Goal: Book appointment/travel/reservation

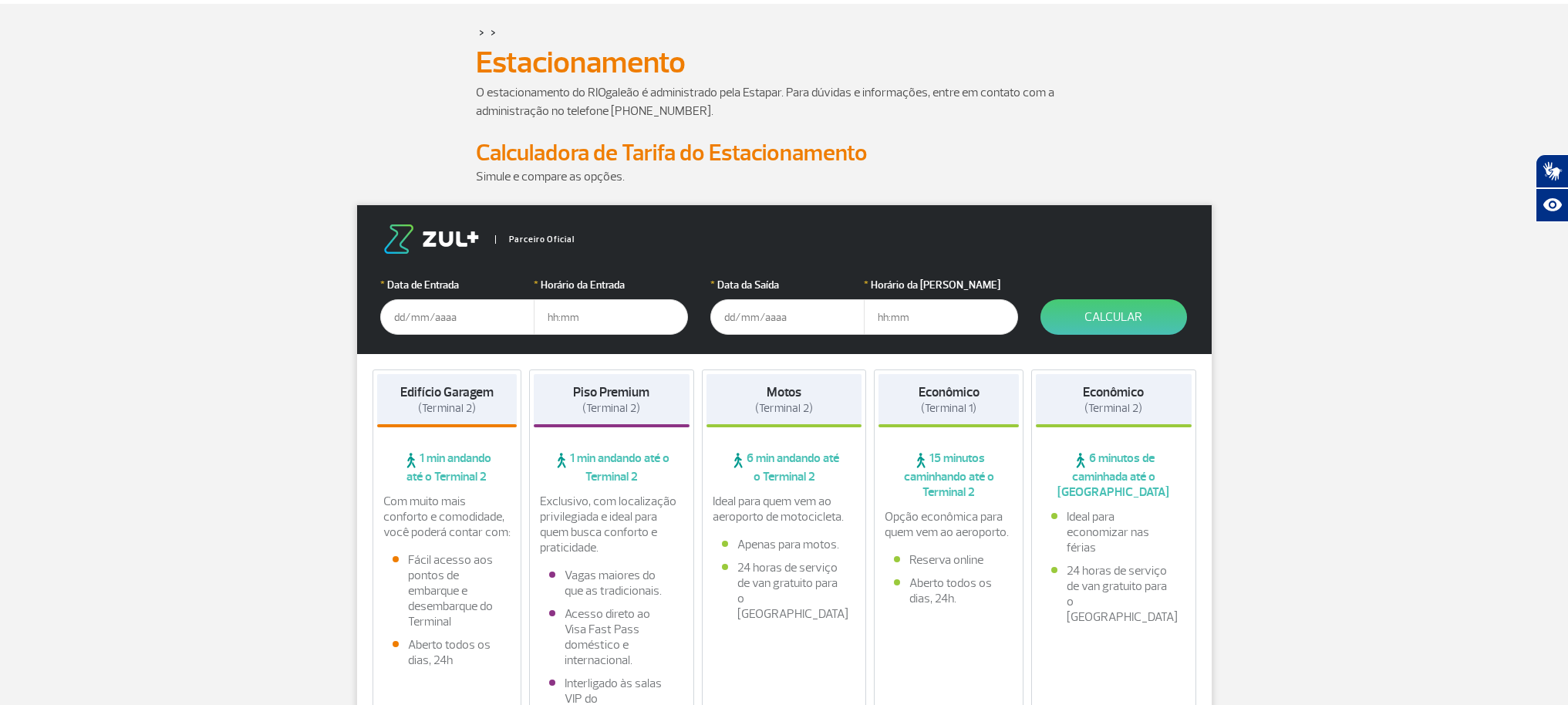
scroll to position [74, 0]
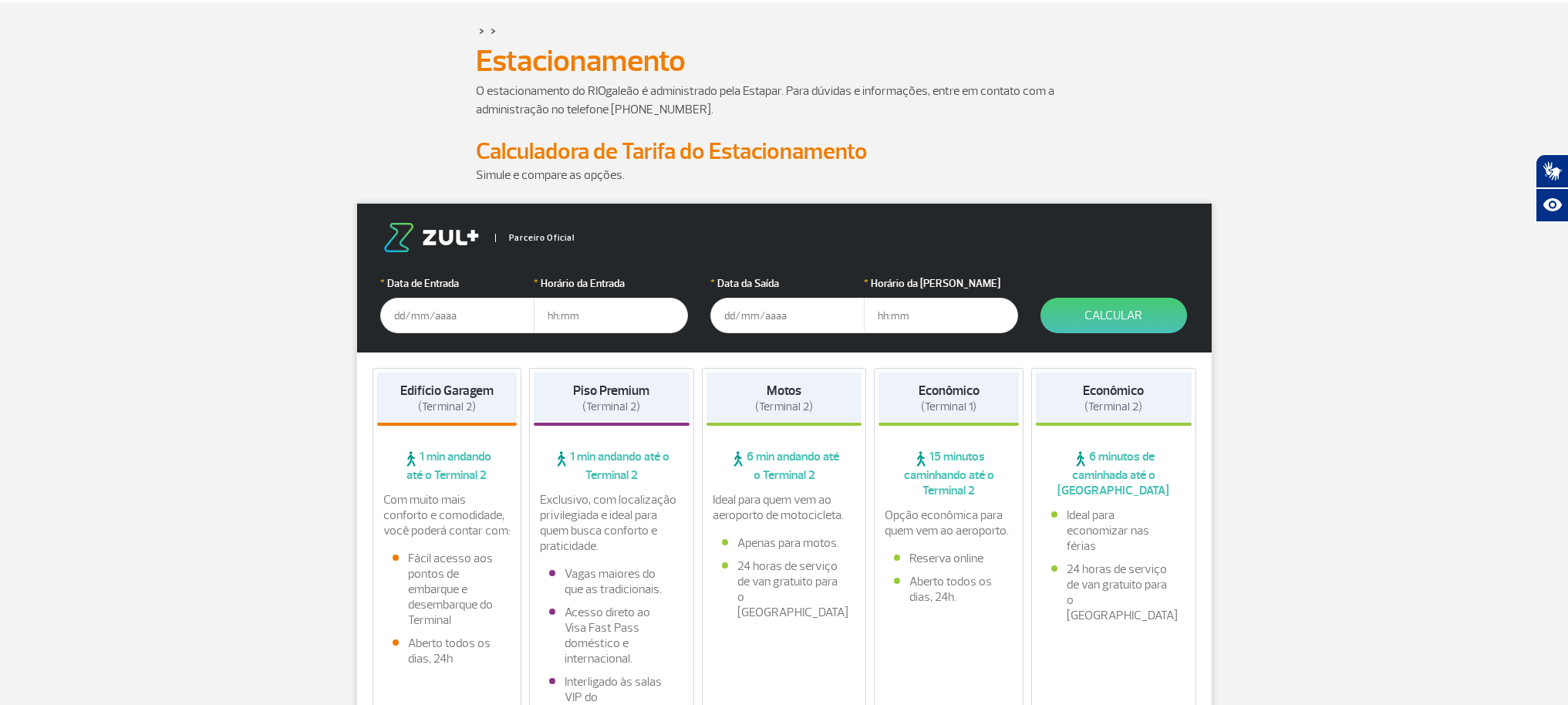
click at [738, 317] on input "text" at bounding box center [787, 315] width 154 height 36
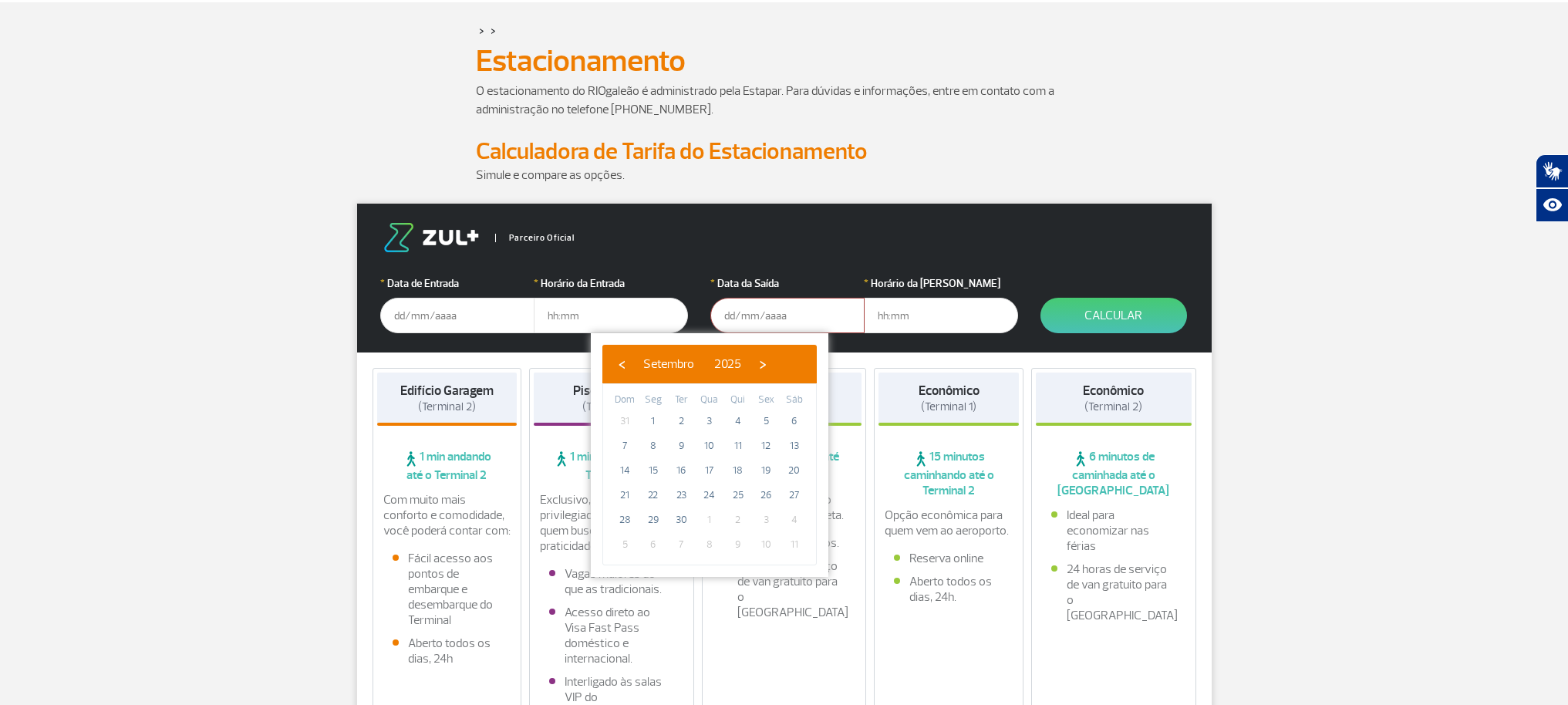
click at [405, 315] on input "text" at bounding box center [457, 315] width 154 height 36
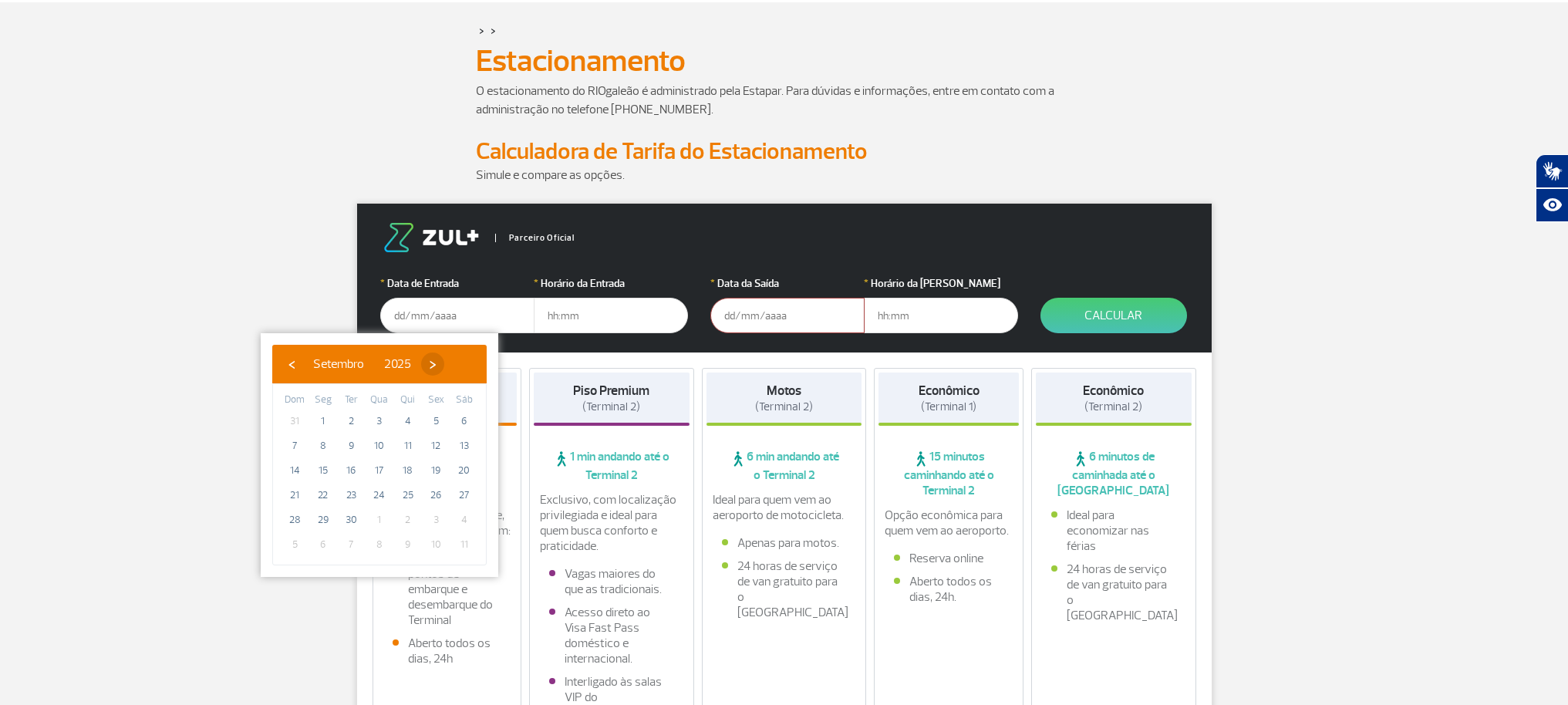
click at [445, 357] on span "›" at bounding box center [433, 364] width 23 height 23
click at [376, 415] on span "1" at bounding box center [379, 420] width 24 height 24
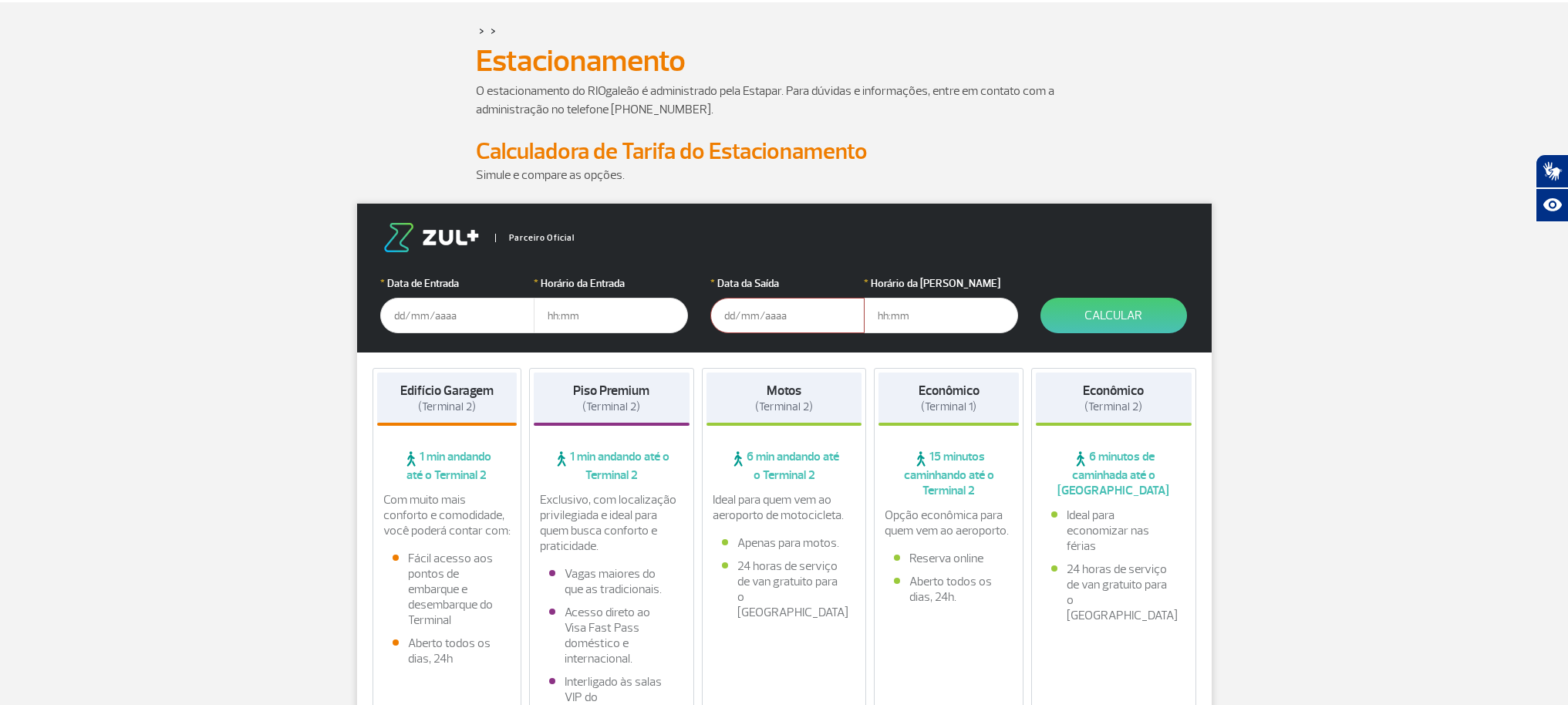
type input "[DATE]"
click at [572, 312] on input "text" at bounding box center [610, 315] width 154 height 36
click at [548, 316] on input "text" at bounding box center [610, 315] width 154 height 36
click at [560, 318] on input "text" at bounding box center [610, 315] width 154 height 36
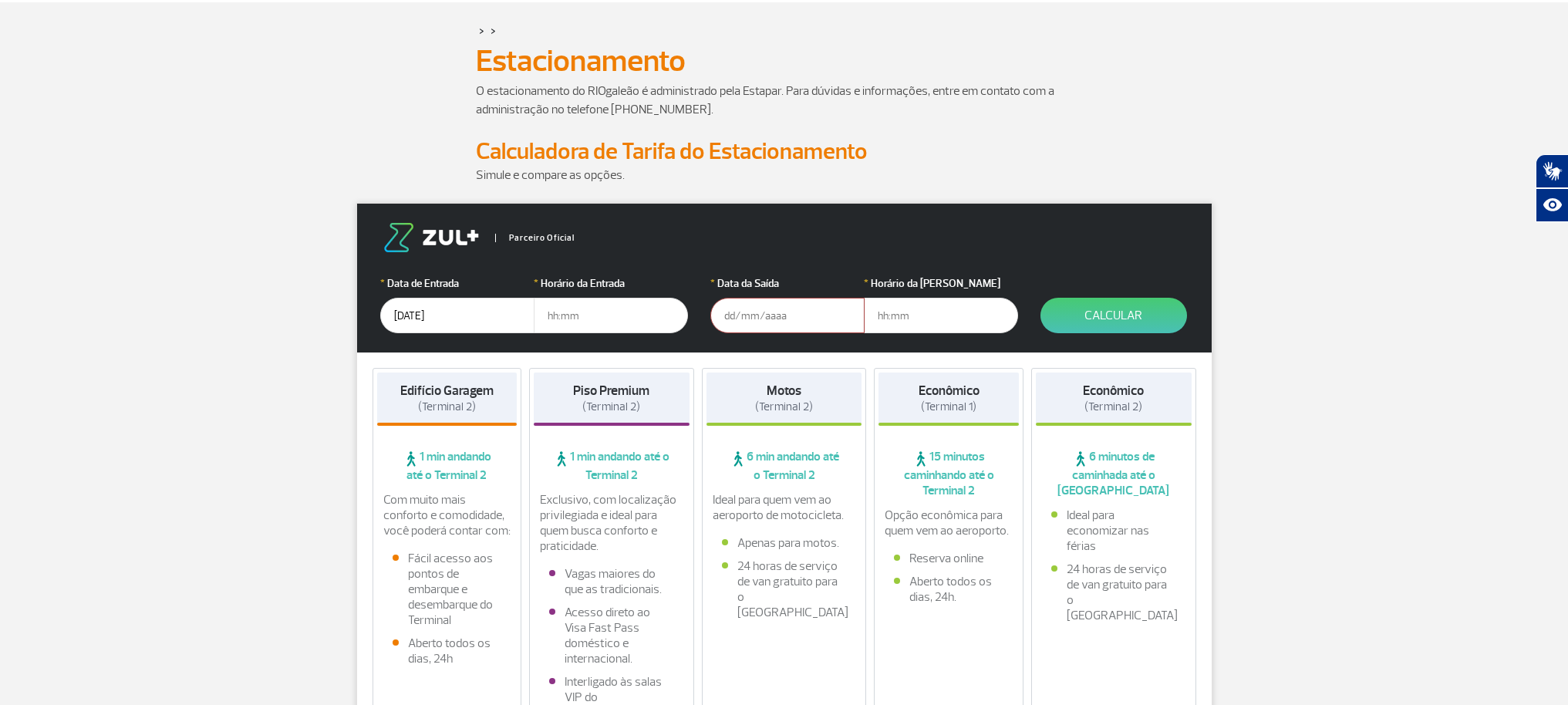
click at [560, 318] on input "text" at bounding box center [610, 315] width 154 height 36
type input "03:00"
click at [738, 323] on input "text" at bounding box center [787, 315] width 154 height 36
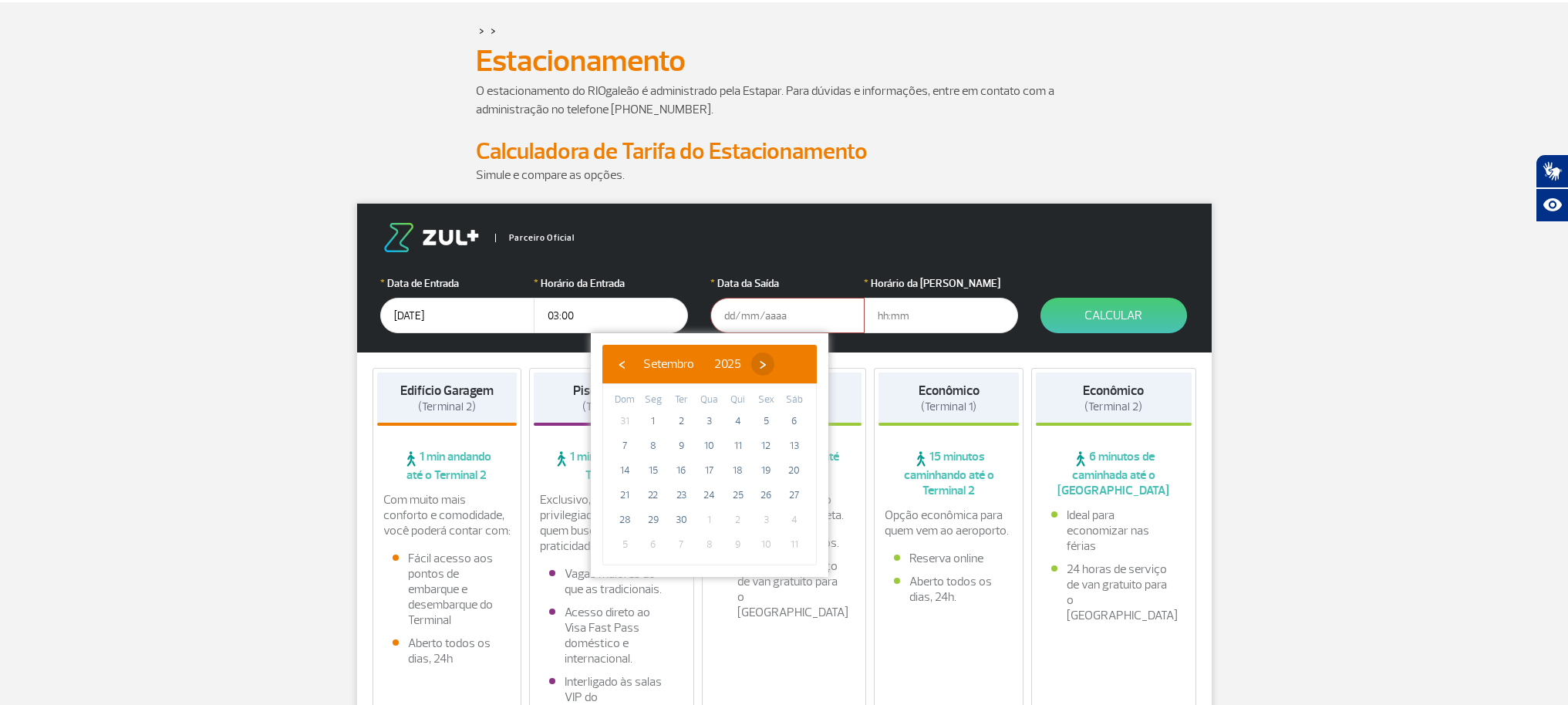
click at [775, 362] on span "›" at bounding box center [763, 364] width 23 height 23
click at [684, 449] on span "7" at bounding box center [681, 445] width 24 height 24
type input "[DATE]"
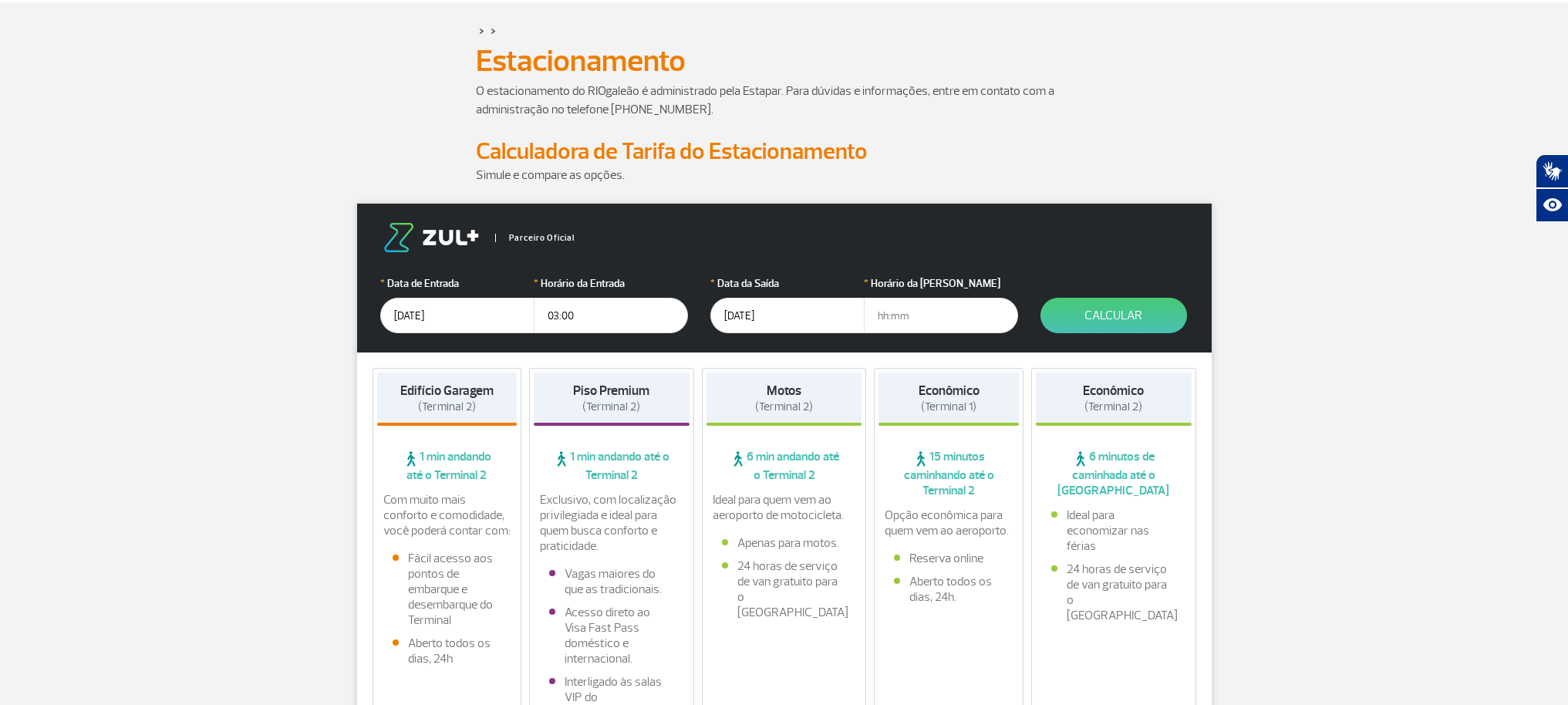
click at [893, 313] on input "text" at bounding box center [940, 315] width 154 height 36
click at [896, 315] on input "text" at bounding box center [940, 315] width 154 height 36
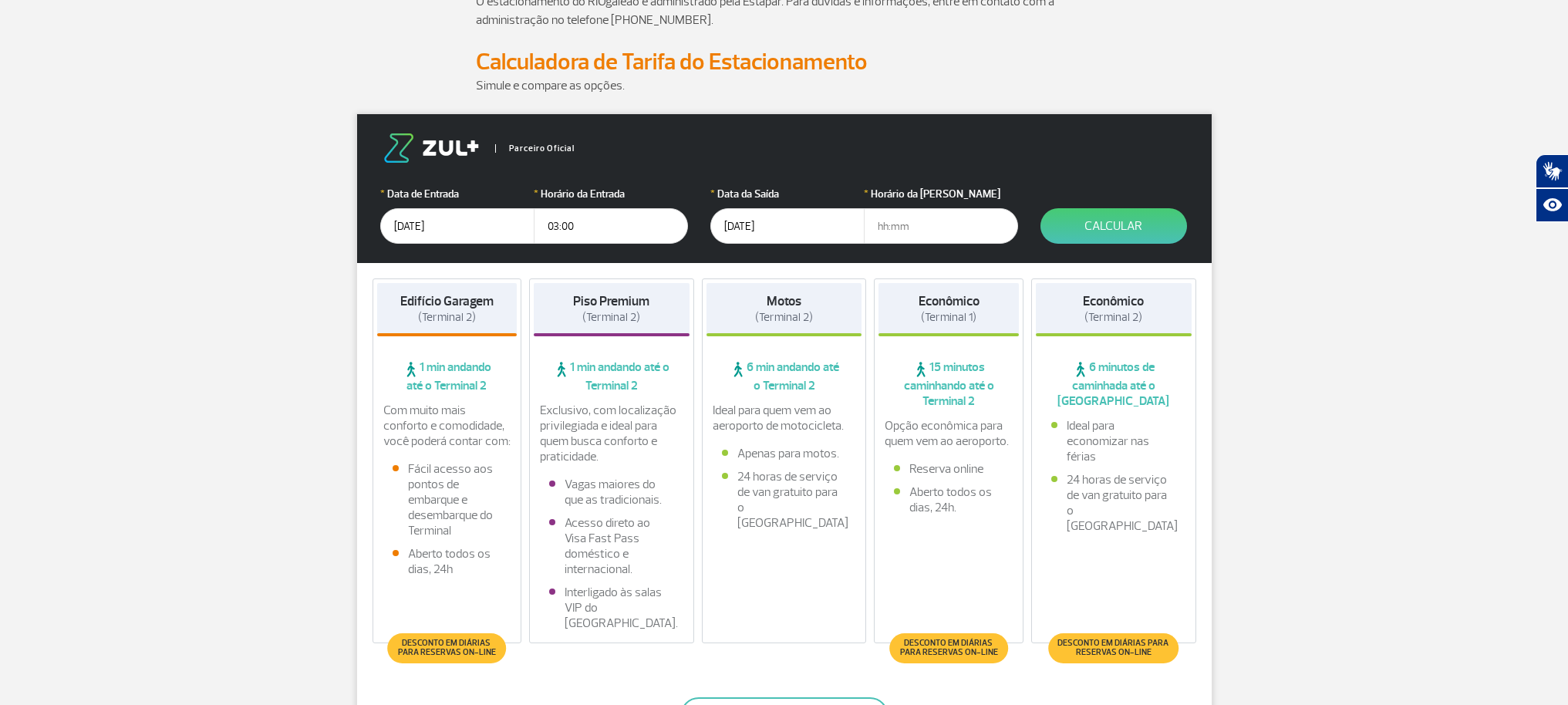
scroll to position [151, 0]
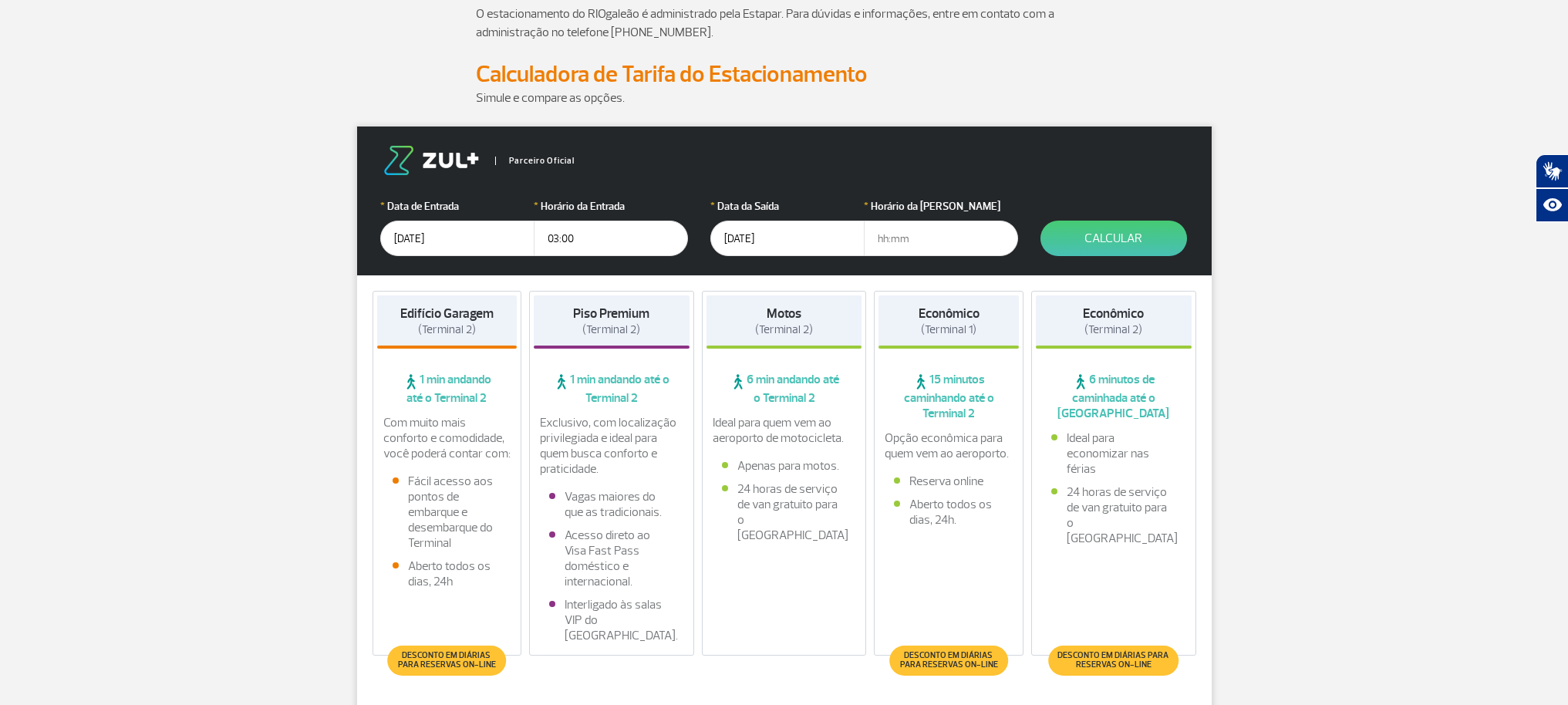
click at [882, 238] on input "text" at bounding box center [940, 238] width 154 height 36
type input "22:00"
click at [1113, 235] on button "Calcular" at bounding box center [1114, 238] width 146 height 36
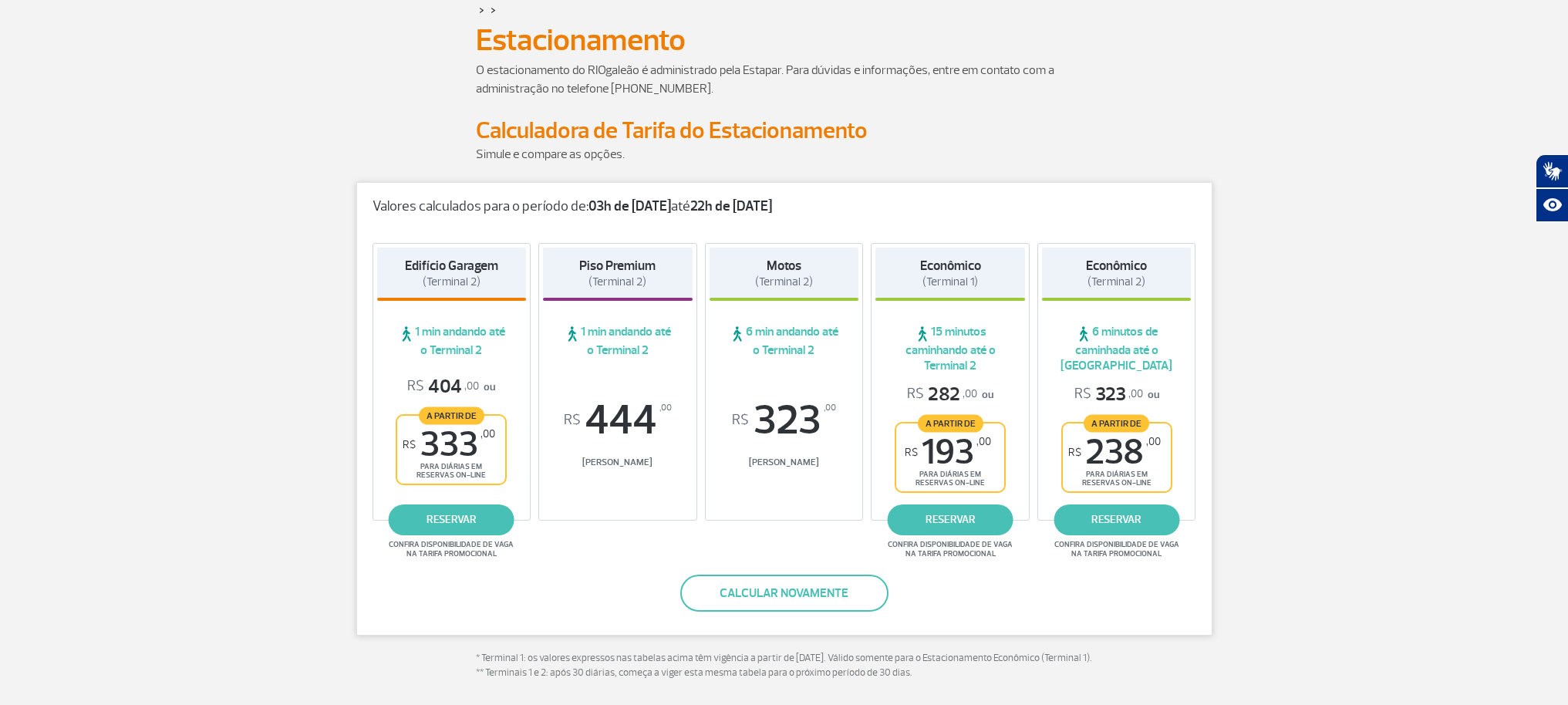
scroll to position [86, 0]
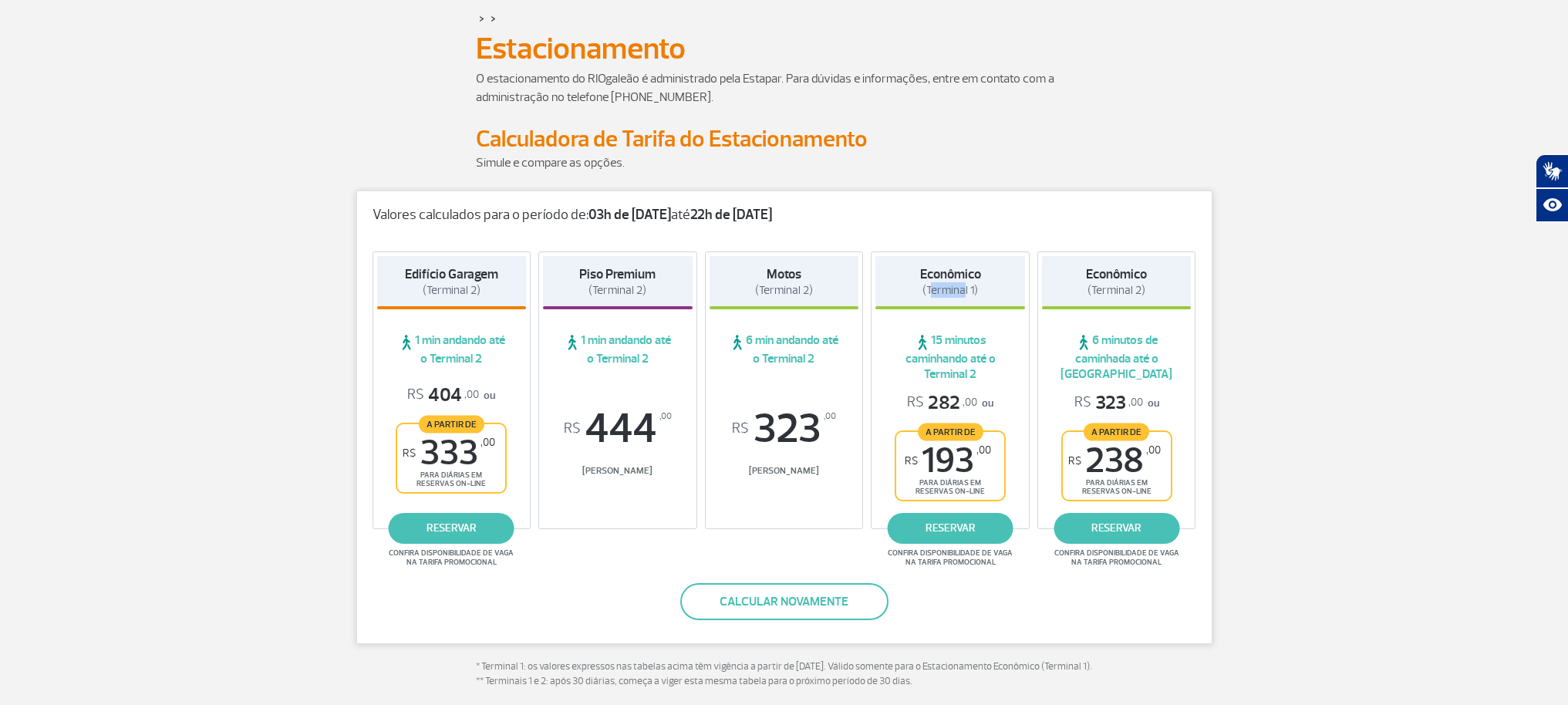
drag, startPoint x: 941, startPoint y: 294, endPoint x: 962, endPoint y: 291, distance: 21.2
click at [962, 291] on span "(Terminal 1)" at bounding box center [950, 290] width 55 height 15
drag, startPoint x: 1078, startPoint y: 286, endPoint x: 1110, endPoint y: 283, distance: 32.1
click at [1110, 283] on div "Econômico (Terminal 2)" at bounding box center [1117, 282] width 150 height 53
click at [970, 521] on link "reservar" at bounding box center [951, 529] width 126 height 31
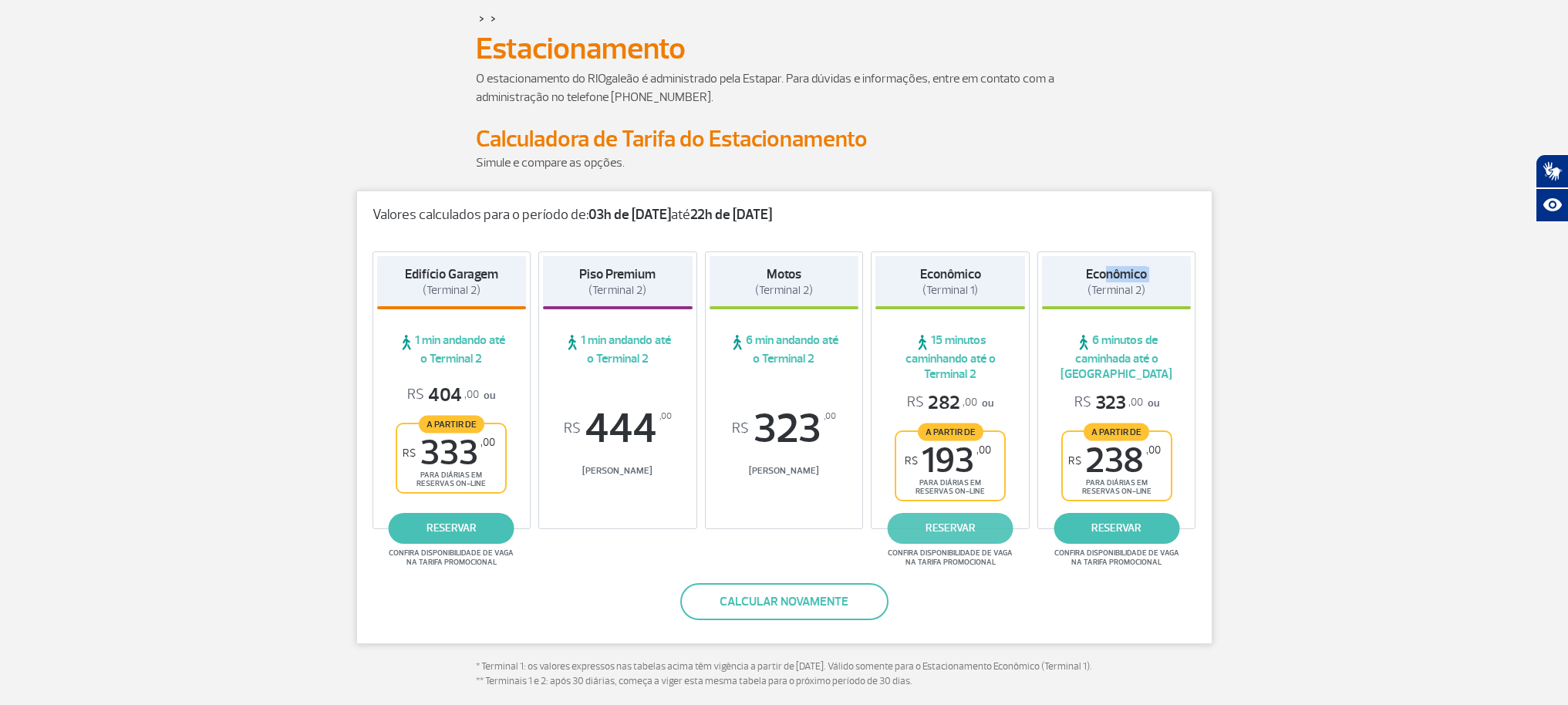
click at [964, 536] on link "reservar" at bounding box center [951, 529] width 126 height 31
